Goal: Task Accomplishment & Management: Complete application form

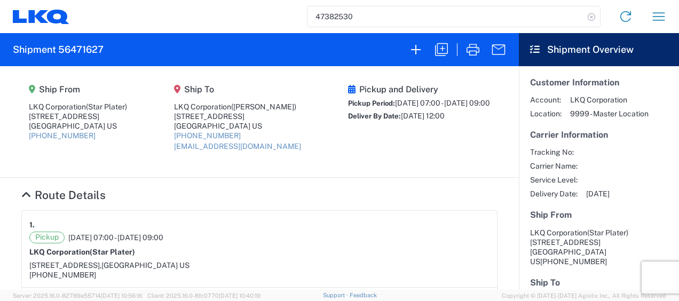
click at [592, 16] on icon at bounding box center [591, 17] width 15 height 15
click at [365, 20] on input "search" at bounding box center [445, 16] width 276 height 20
type input "56289185"
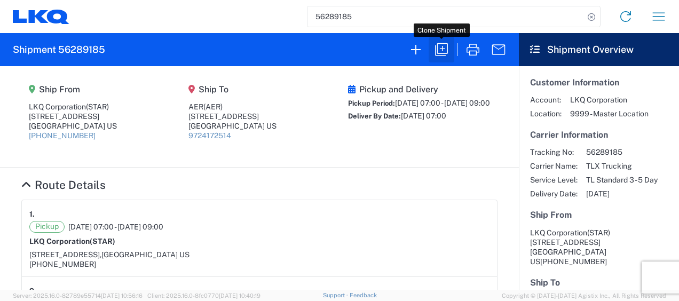
click at [439, 52] on icon "button" at bounding box center [441, 49] width 17 height 17
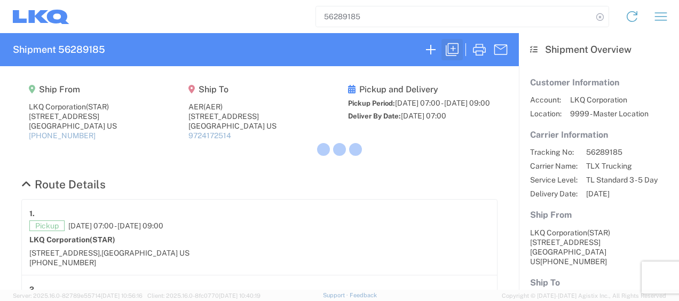
select select "FULL"
select select "LBS"
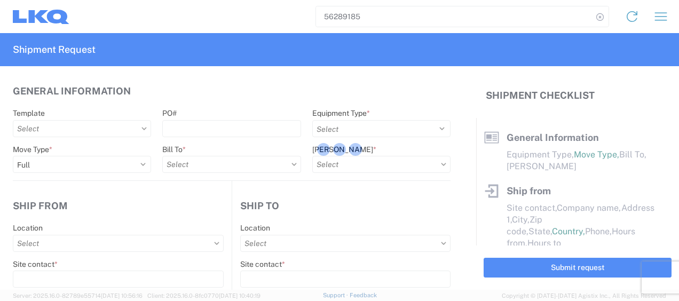
select select "STDV"
type input "STAR"
type input "LKQ Corporation"
type input "[STREET_ADDRESS]"
type input "Newnan"
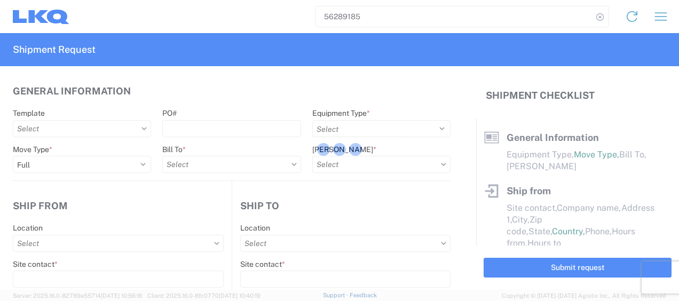
type input "30265"
type input "AER"
type input "[STREET_ADDRESS]"
type input "#201"
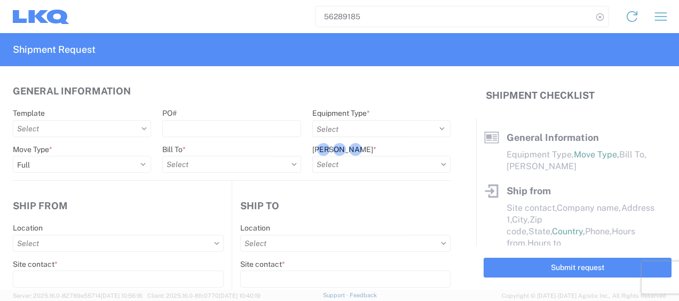
type input "[GEOGRAPHIC_DATA]"
type input "76106"
type input "[PERSON_NAME]"
type input "[EMAIL_ADDRESS][DOMAIN_NAME]"
type input "6786759291"
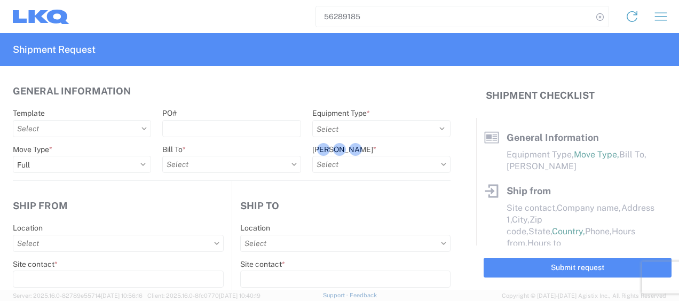
type input "[DATE]"
type textarea "WE TAKE OUR LUNCH BREAK @11-11:45 AM AND OUR CUT OFF IS @ 2PM"
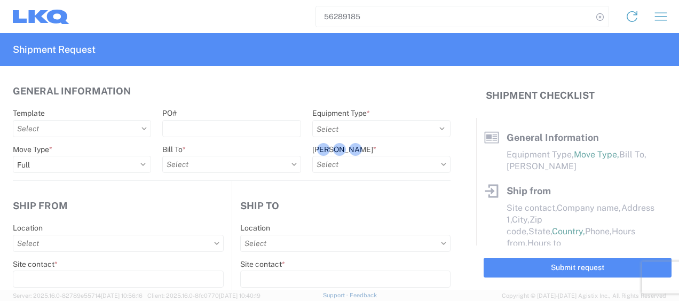
type input "35221"
type input "Engines, Transmissions"
type input "24"
type input "0"
type input "1772 - LKQ Atlanta Core Newnan"
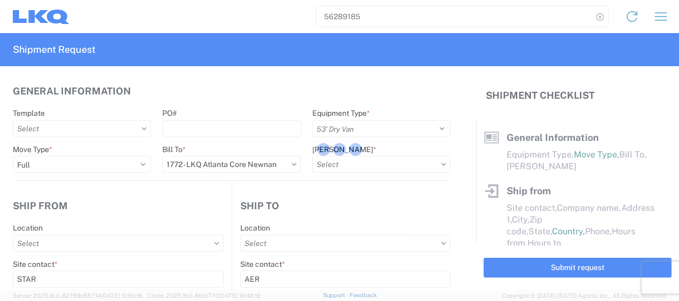
select select "GA"
select select "US"
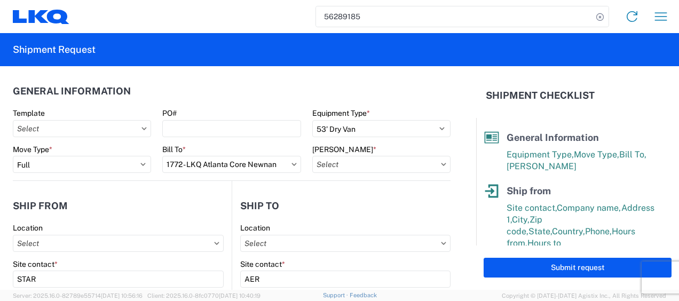
type input "1772 - LKQ Atlanta Core Newnan"
type input "1772-6300-66000-0000 - 1772 Freight Out"
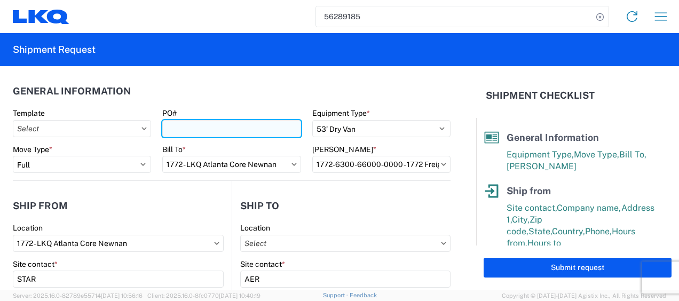
click at [267, 130] on input "PO#" at bounding box center [231, 128] width 138 height 17
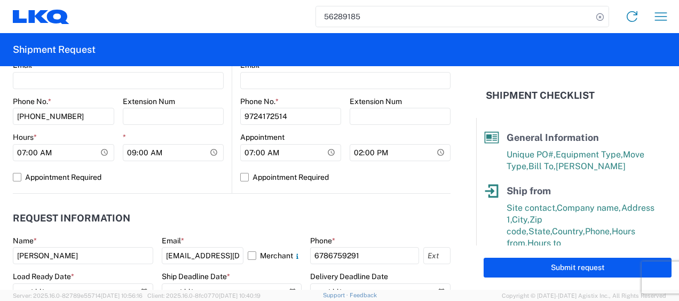
scroll to position [587, 0]
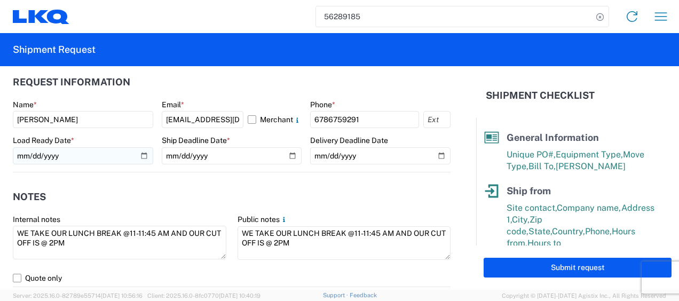
type input "Dunnage load"
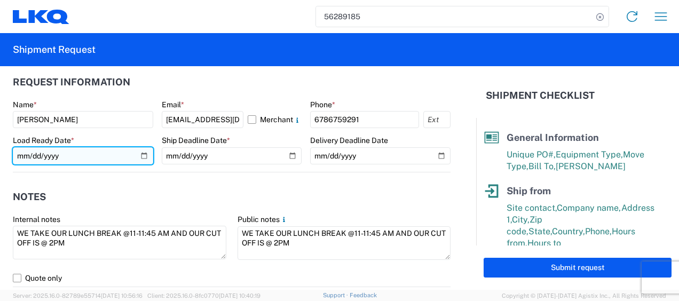
click at [19, 150] on input "[DATE]" at bounding box center [83, 155] width 140 height 17
type input "[DATE]"
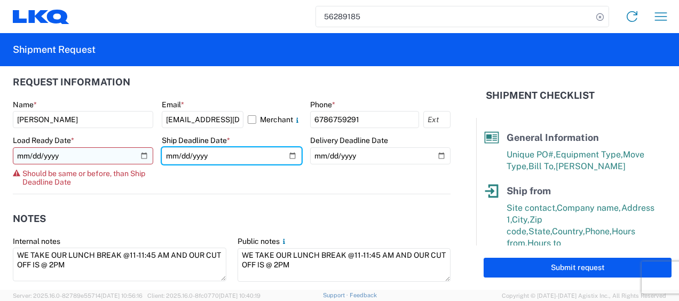
type input "[DATE]"
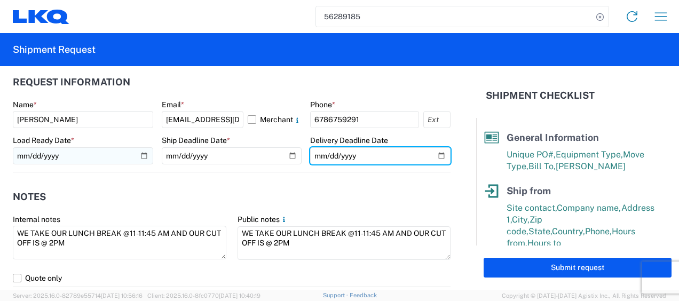
type input "[DATE]"
click at [432, 157] on input "[DATE]" at bounding box center [380, 155] width 140 height 17
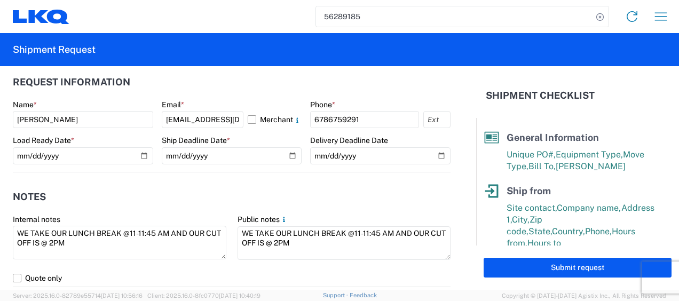
click at [290, 179] on agx-notes "Notes Internal notes WE TAKE OUR LUNCH BREAK @11-11:45 AM AND OUR CUT OFF IS @ …" at bounding box center [232, 229] width 438 height 115
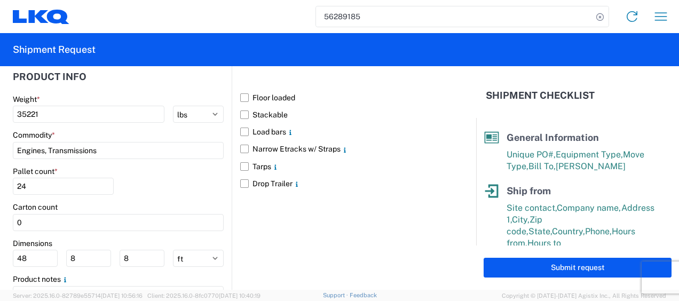
scroll to position [1014, 0]
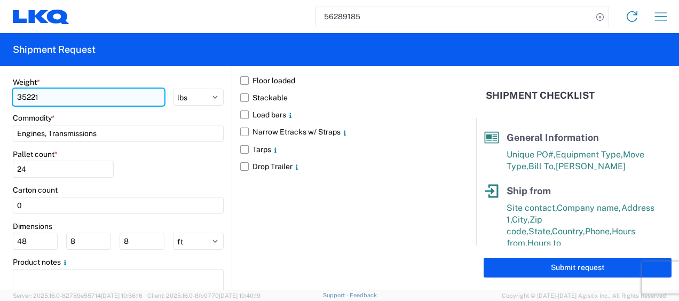
click at [67, 96] on input "35221" at bounding box center [89, 97] width 152 height 17
type input "3"
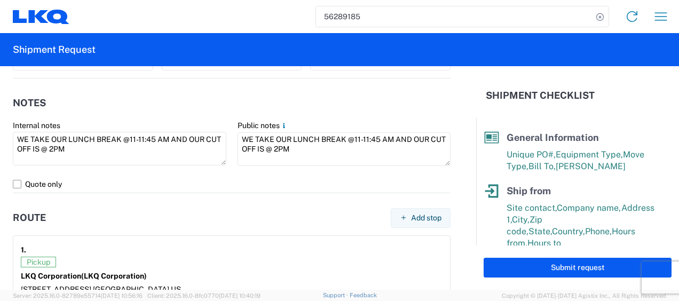
scroll to position [640, 0]
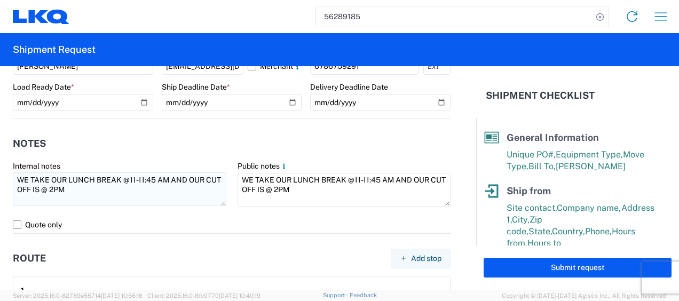
type input "45000"
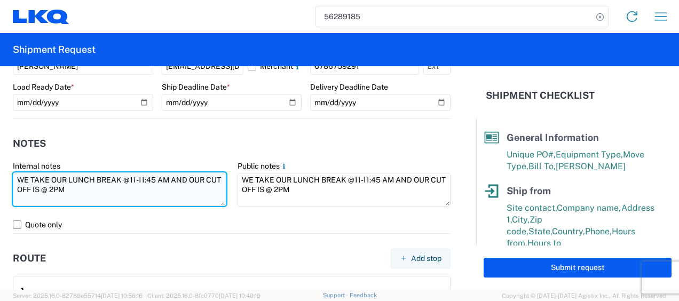
click at [86, 188] on textarea "WE TAKE OUR LUNCH BREAK @11-11:45 AM AND OUR CUT OFF IS @ 2PM" at bounding box center [119, 189] width 213 height 34
click at [140, 199] on textarea "WE TAKE OUR LUNCH BREAK @11-11:45 AM AND OUR CUT OFF IS @ 2PM. Please ask for […" at bounding box center [119, 189] width 213 height 34
drag, startPoint x: 85, startPoint y: 186, endPoint x: 203, endPoint y: 200, distance: 118.2
click at [203, 200] on textarea "WE TAKE OUR LUNCH BREAK @11-11:45 AM AND OUR CUT OFF IS @ 2PM. Please ask for […" at bounding box center [119, 189] width 213 height 34
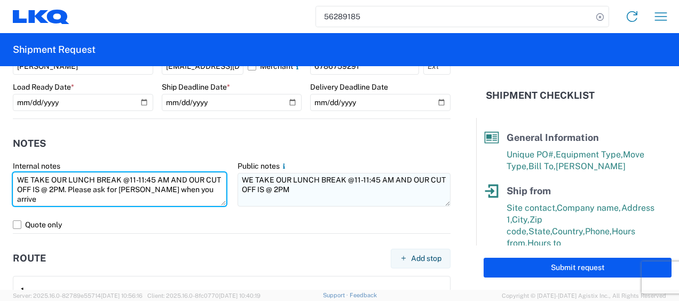
type textarea "WE TAKE OUR LUNCH BREAK @11-11:45 AM AND OUR CUT OFF IS @ 2PM. Please ask for […"
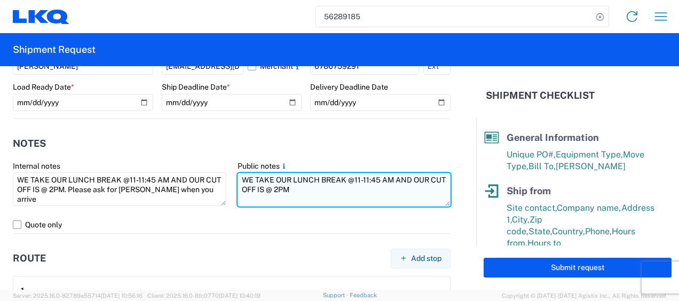
click at [306, 185] on textarea "WE TAKE OUR LUNCH BREAK @11-11:45 AM AND OUR CUT OFF IS @ 2PM" at bounding box center [343, 190] width 213 height 34
paste textarea "Please ask for [PERSON_NAME] when you arrive"
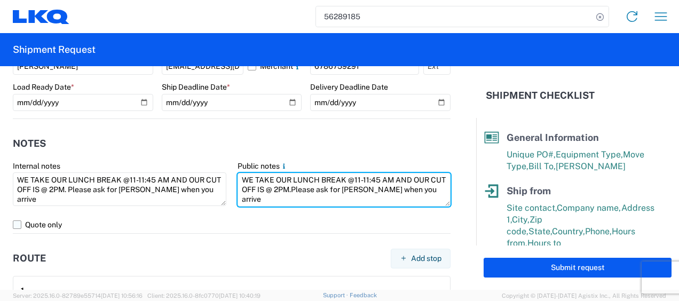
scroll to position [694, 0]
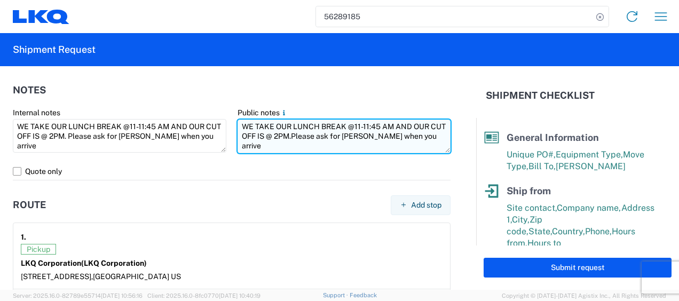
click at [305, 139] on textarea "WE TAKE OUR LUNCH BREAK @11-11:45 AM AND OUR CUT OFF IS @ 2PM.Please ask for [P…" at bounding box center [343, 137] width 213 height 34
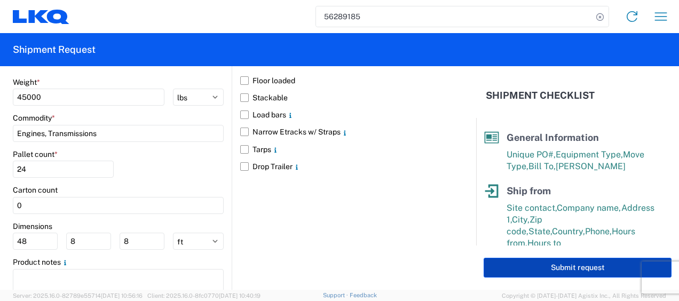
type textarea "WE TAKE OUR LUNCH BREAK @11-11:45 AM AND OUR CUT OFF IS @ 2PM. Please ask for […"
click at [574, 262] on button "Submit request" at bounding box center [577, 268] width 188 height 20
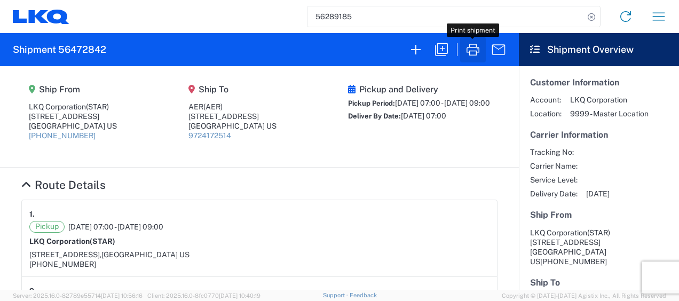
click at [473, 44] on icon "button" at bounding box center [472, 50] width 13 height 12
